Goal: Download file/media

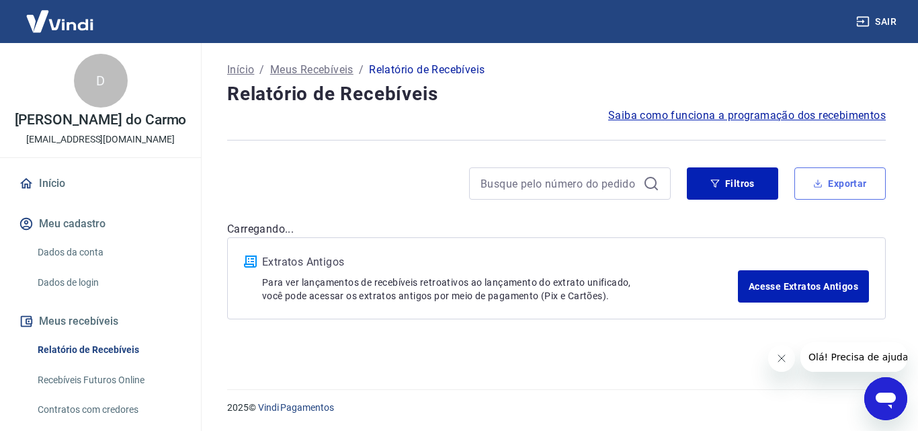
click at [845, 188] on button "Exportar" at bounding box center [839, 183] width 91 height 32
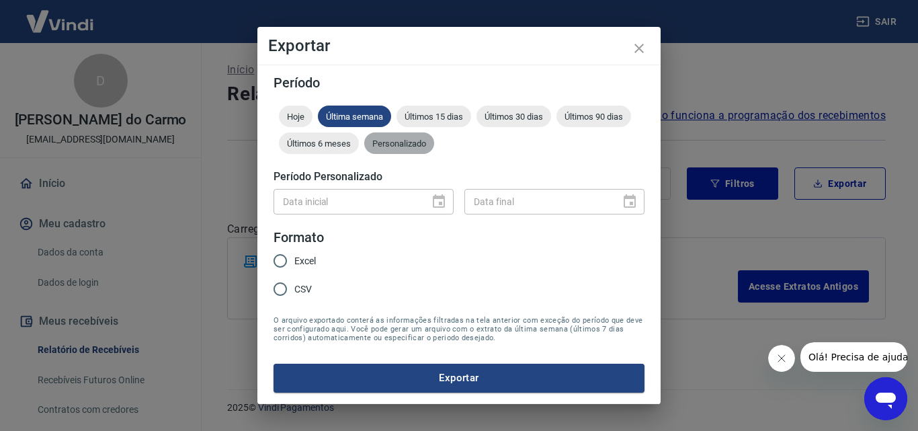
click at [382, 141] on span "Personalizado" at bounding box center [399, 143] width 70 height 10
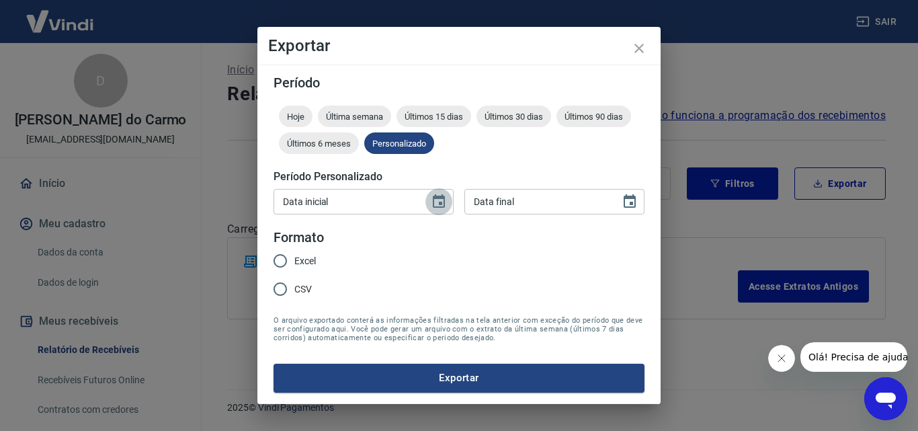
click at [434, 205] on icon "Choose date" at bounding box center [439, 200] width 12 height 13
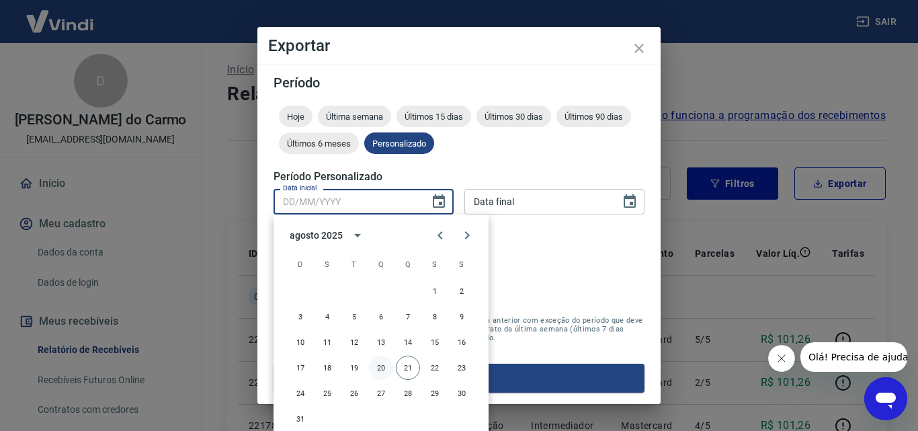
click at [381, 366] on button "20" at bounding box center [381, 367] width 24 height 24
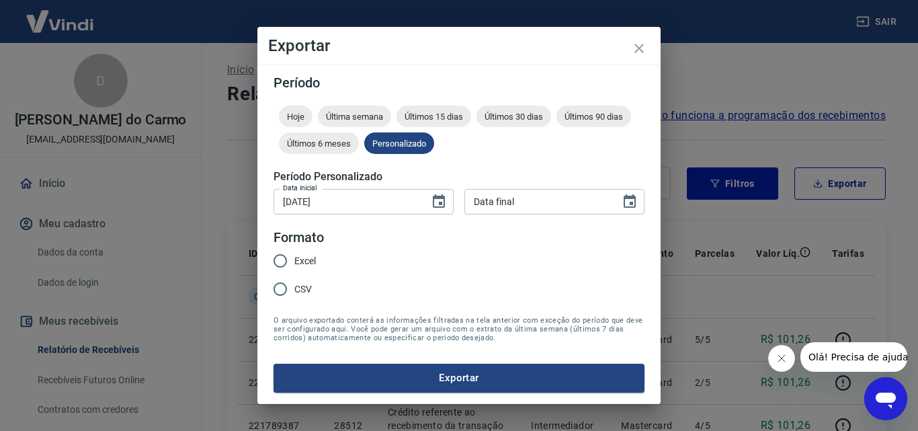
type input "[DATE]"
click at [629, 203] on icon "Choose date" at bounding box center [629, 200] width 12 height 13
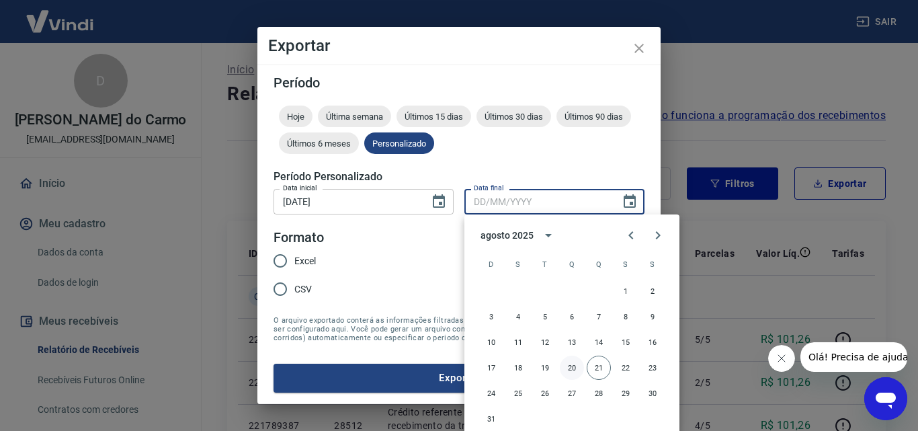
click at [570, 368] on button "20" at bounding box center [572, 367] width 24 height 24
type input "[DATE]"
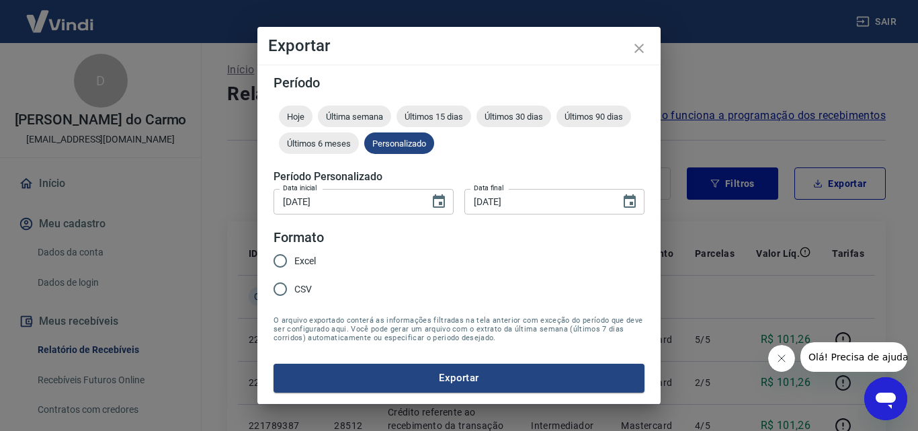
click at [277, 258] on input "Excel" at bounding box center [280, 261] width 28 height 28
radio input "true"
click at [453, 371] on button "Exportar" at bounding box center [458, 377] width 371 height 28
